Goal: Task Accomplishment & Management: Manage account settings

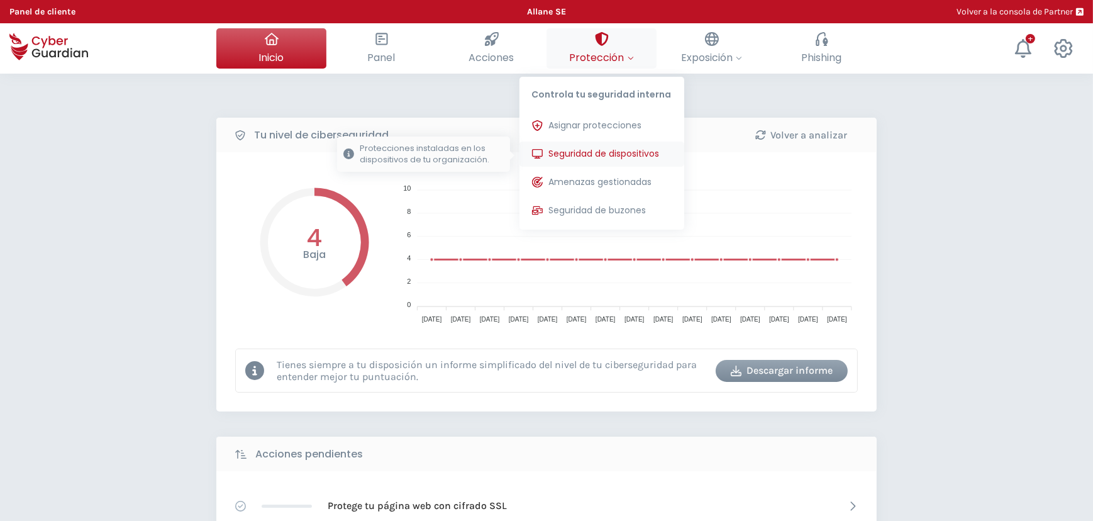
click at [591, 155] on span "Seguridad de dispositivos" at bounding box center [604, 153] width 111 height 13
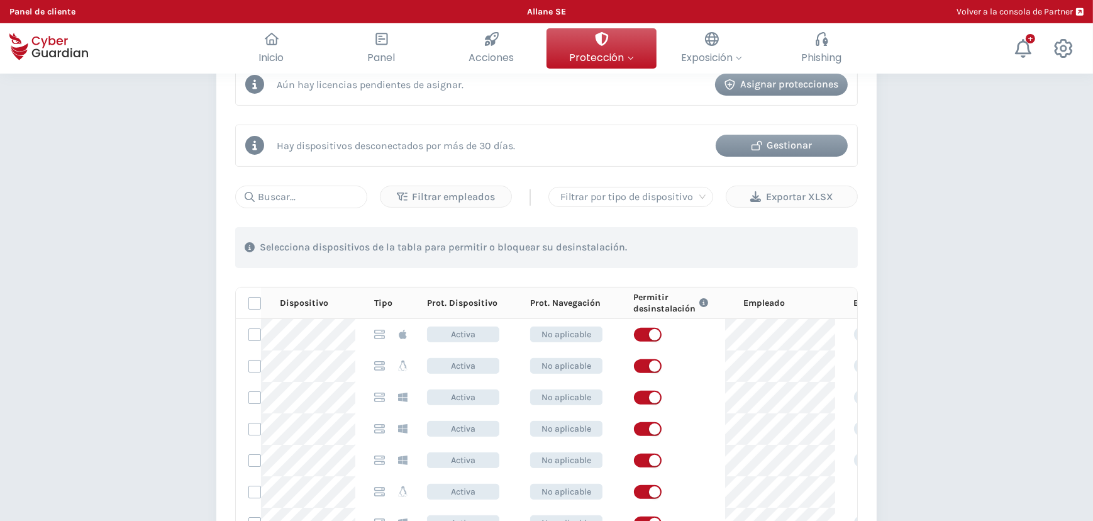
scroll to position [286, 0]
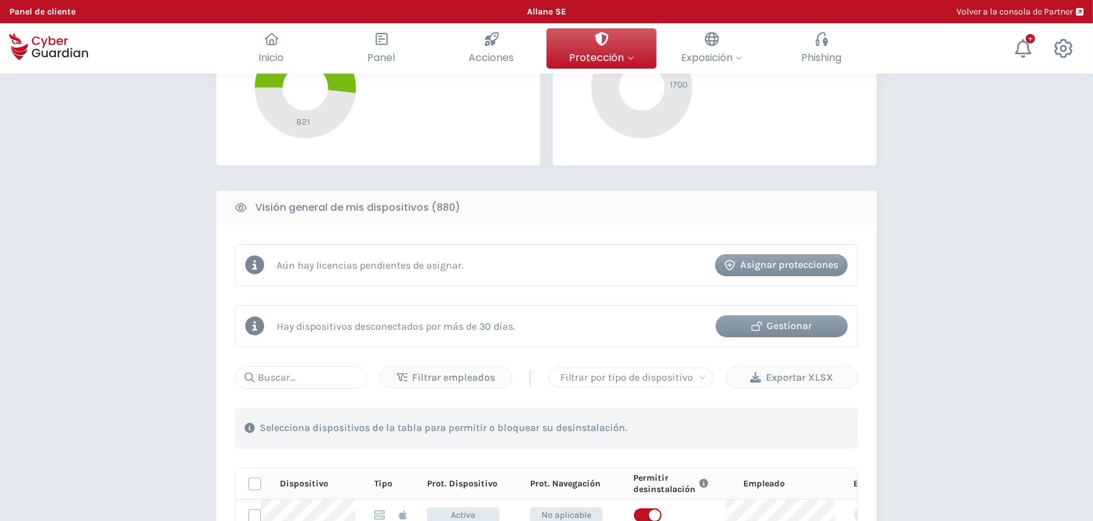
click at [760, 324] on icon "button" at bounding box center [757, 326] width 11 height 11
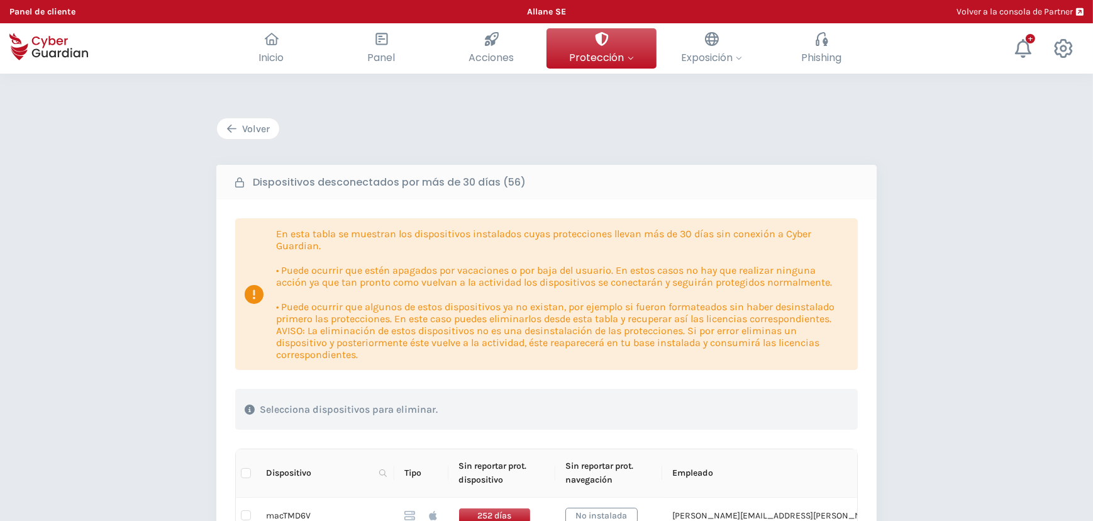
click at [239, 125] on div "Volver" at bounding box center [247, 128] width 43 height 15
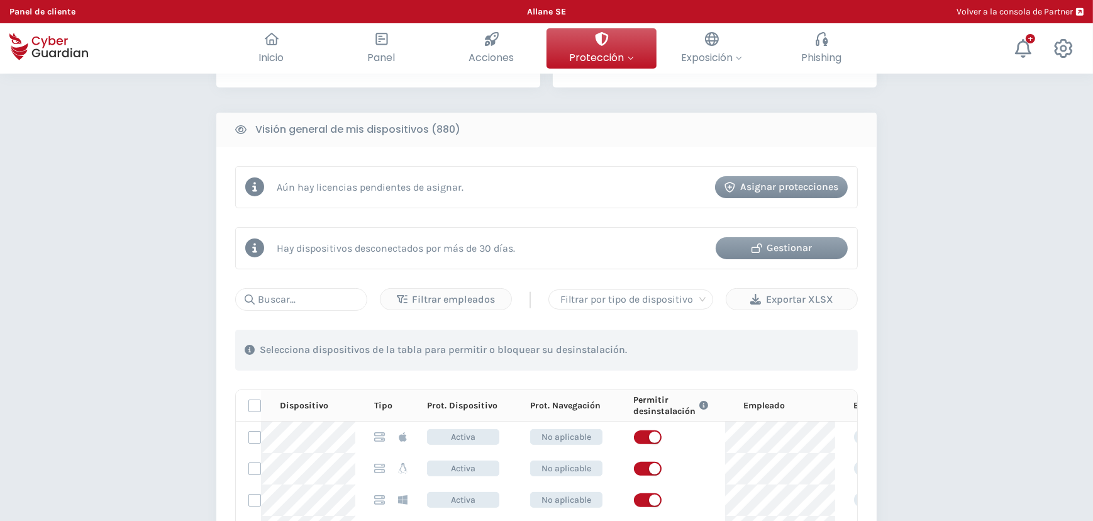
scroll to position [171, 0]
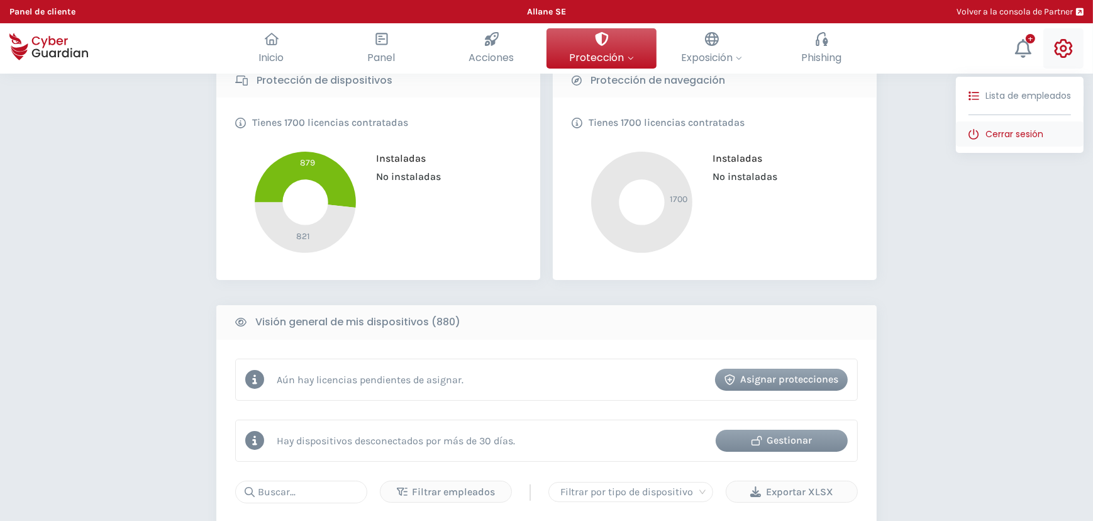
click at [1013, 131] on span "Cerrar sesión" at bounding box center [1015, 134] width 58 height 13
